Goal: Check status

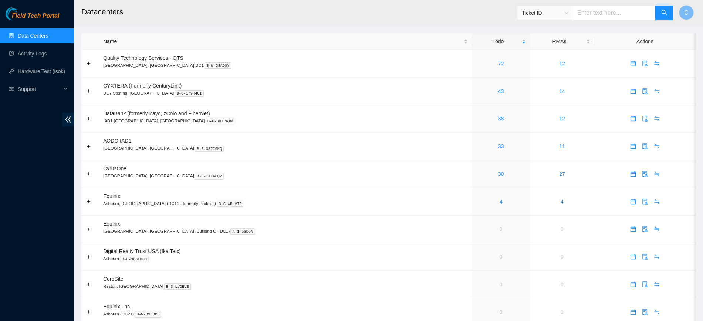
click at [596, 15] on input "text" at bounding box center [614, 13] width 83 height 15
paste input "B-V-589SFDX"
type input "B-V-589SFDX"
click at [606, 15] on input "text" at bounding box center [614, 13] width 83 height 15
paste input "B-V-589SFDX"
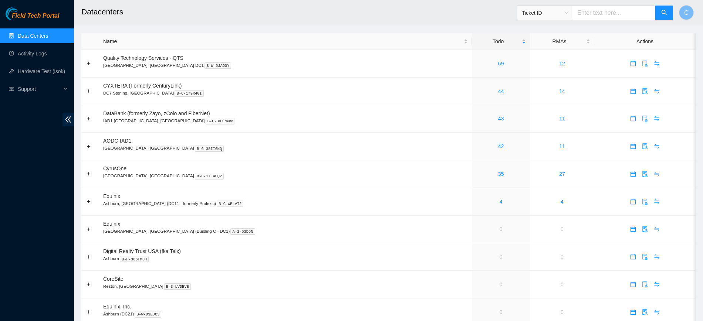
type input "B-V-589SFDX"
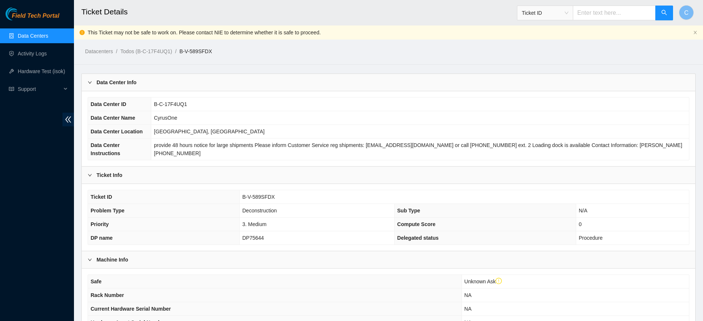
click at [655, 239] on div "Ticket ID B-V-589SFDX Problem Type Deconstruction Sub Type N/A Priority 3. Medi…" at bounding box center [389, 217] width 614 height 67
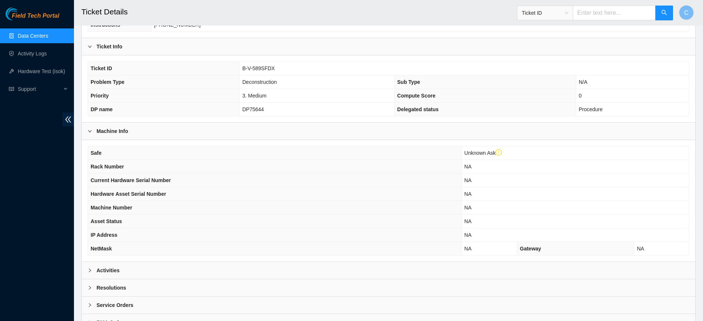
scroll to position [154, 0]
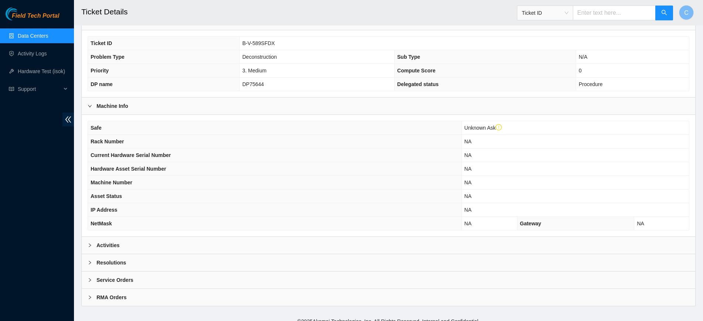
click at [107, 241] on b "Activities" at bounding box center [108, 245] width 23 height 8
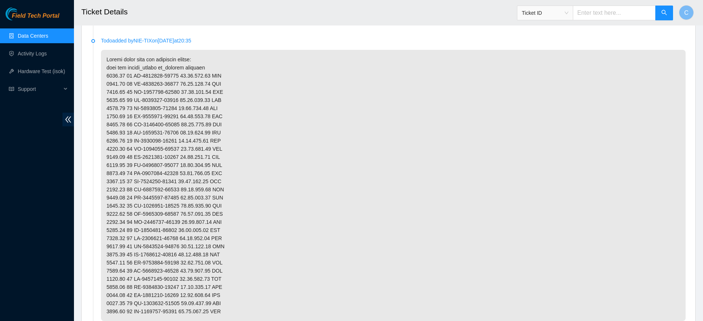
scroll to position [409, 0]
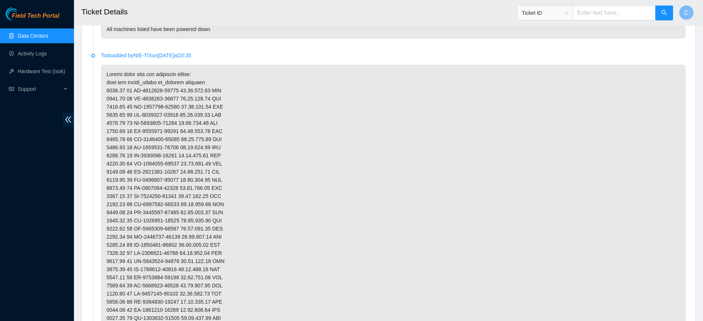
click at [650, 206] on p at bounding box center [393, 200] width 585 height 271
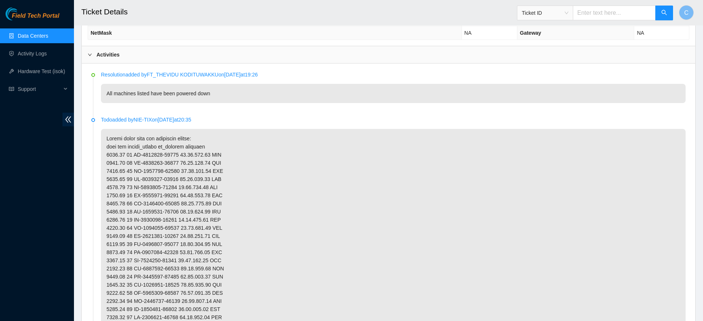
scroll to position [336, 0]
